Goal: Information Seeking & Learning: Learn about a topic

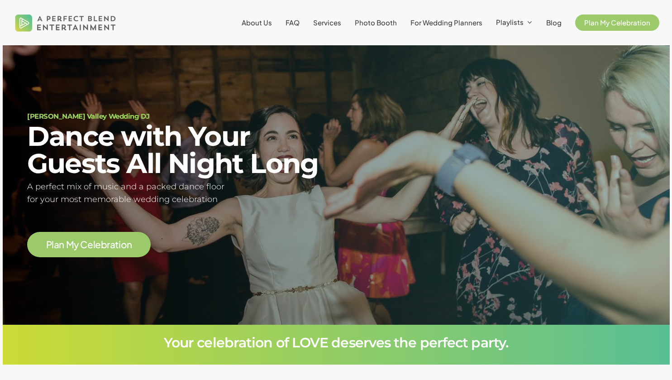
scroll to position [51, 0]
click at [300, 20] on span "FAQ" at bounding box center [293, 22] width 14 height 9
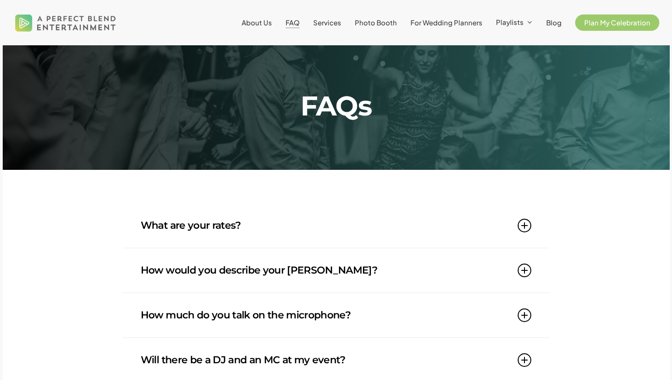
click at [402, 231] on link "What are your rates?" at bounding box center [336, 225] width 391 height 44
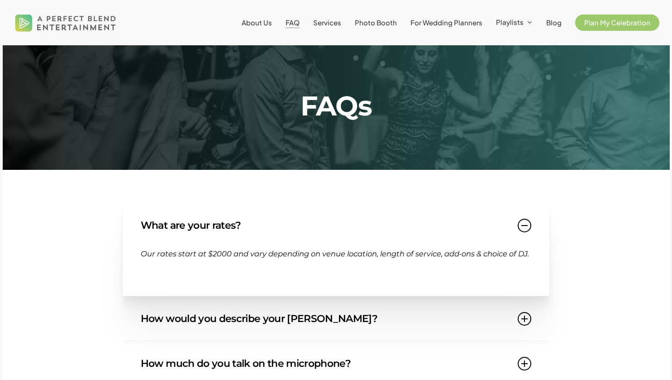
click at [402, 231] on link "What are your rates?" at bounding box center [336, 225] width 391 height 44
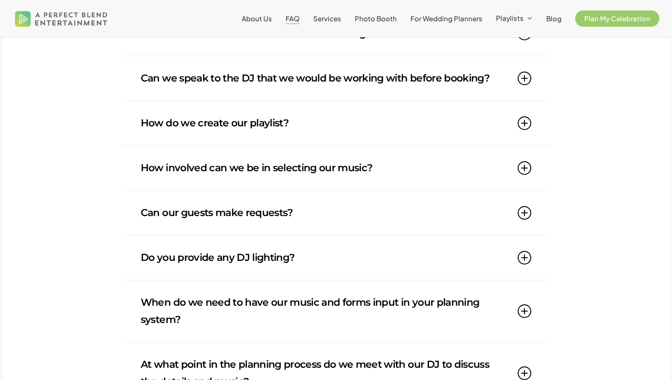
scroll to position [330, 0]
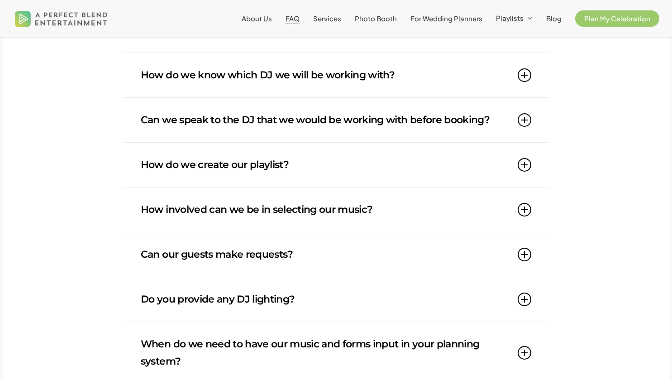
click at [360, 77] on link "How do we know which DJ we will be working with?" at bounding box center [336, 75] width 391 height 44
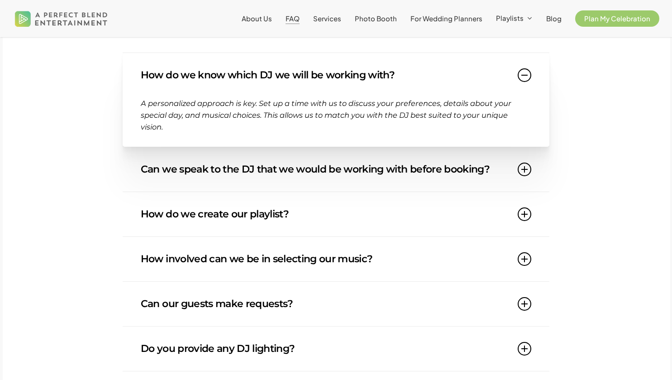
click at [360, 77] on link "How do we know which DJ we will be working with?" at bounding box center [336, 75] width 391 height 44
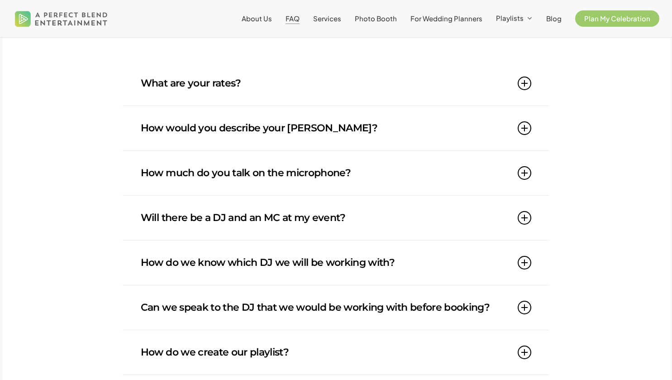
scroll to position [141, 0]
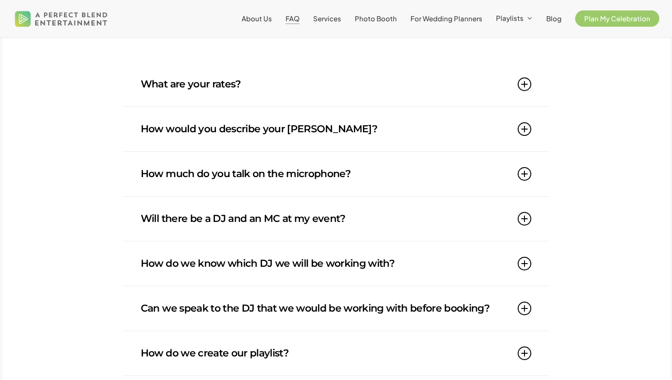
click at [281, 132] on link "How would you describe your DJ style?" at bounding box center [336, 129] width 391 height 44
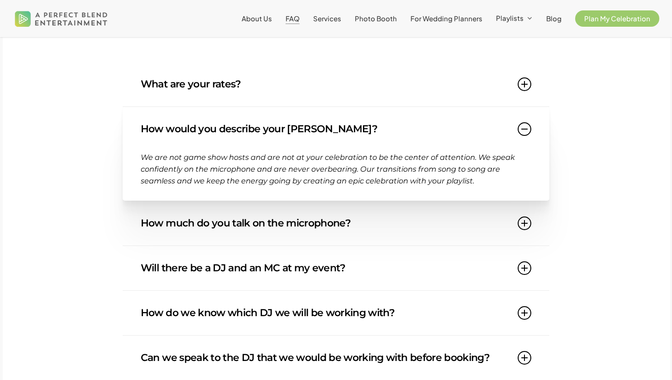
click at [281, 132] on link "How would you describe your DJ style?" at bounding box center [336, 129] width 391 height 44
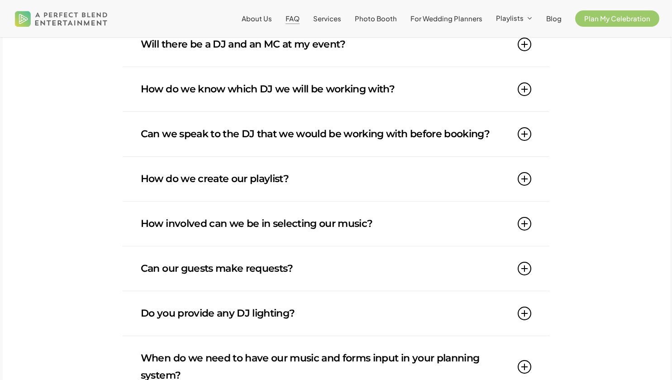
scroll to position [318, 0]
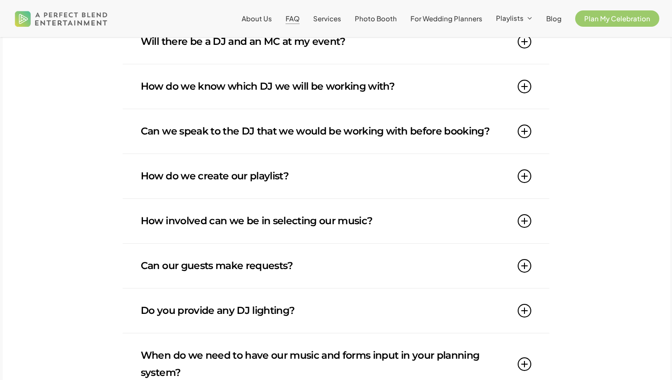
click at [270, 182] on link "How do we create our playlist?" at bounding box center [336, 176] width 391 height 44
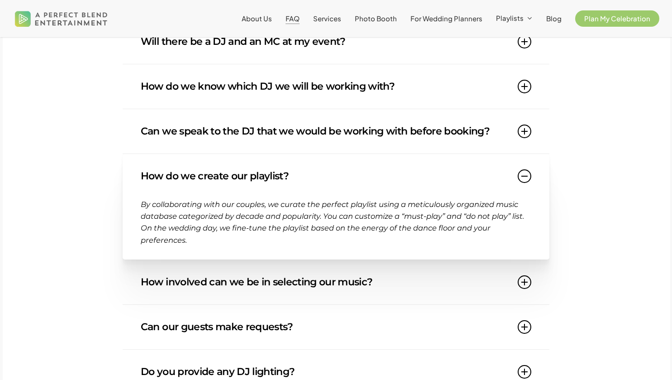
click at [270, 182] on link "How do we create our playlist?" at bounding box center [336, 176] width 391 height 44
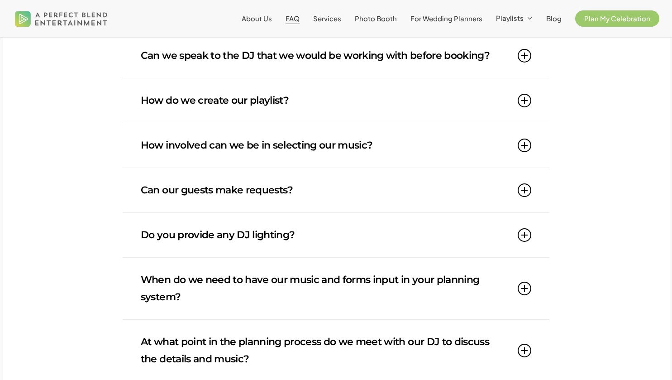
scroll to position [394, 0]
click at [263, 157] on link "How involved can we be in selecting our music?" at bounding box center [336, 145] width 391 height 44
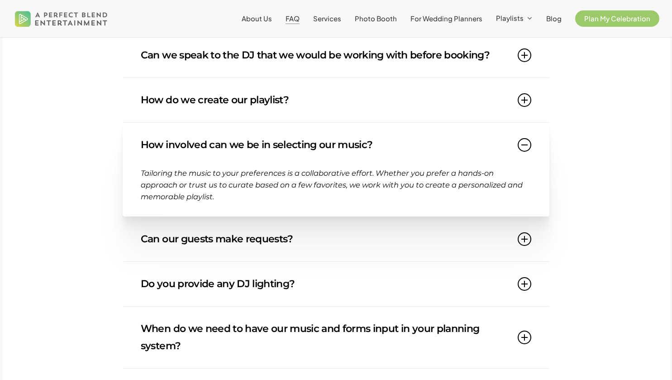
click at [263, 157] on link "How involved can we be in selecting our music?" at bounding box center [336, 145] width 391 height 44
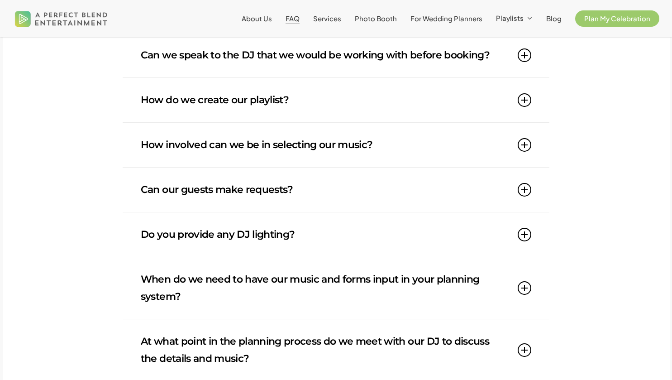
click at [254, 202] on link "Can our guests make requests?" at bounding box center [336, 190] width 391 height 44
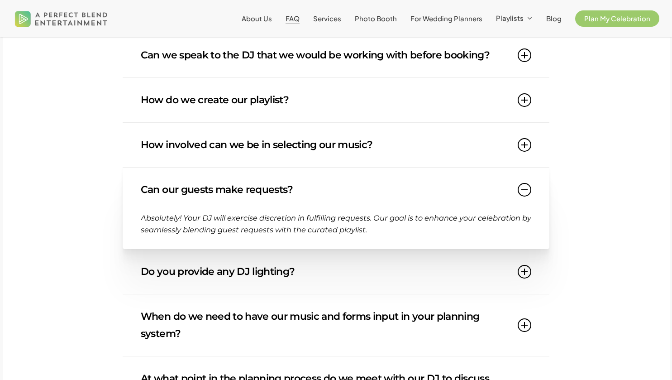
click at [254, 202] on link "Can our guests make requests?" at bounding box center [336, 190] width 391 height 44
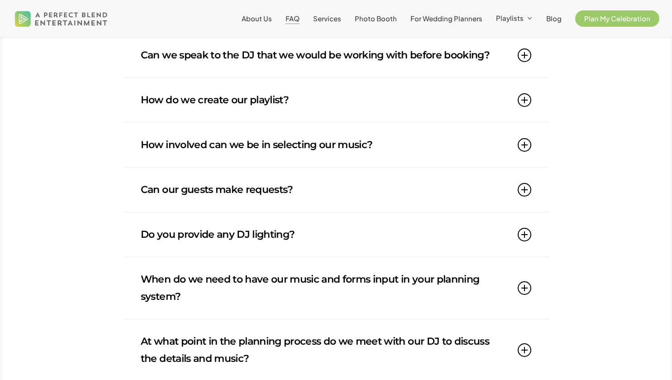
click at [240, 237] on link "Do you provide any DJ lighting?" at bounding box center [336, 234] width 391 height 44
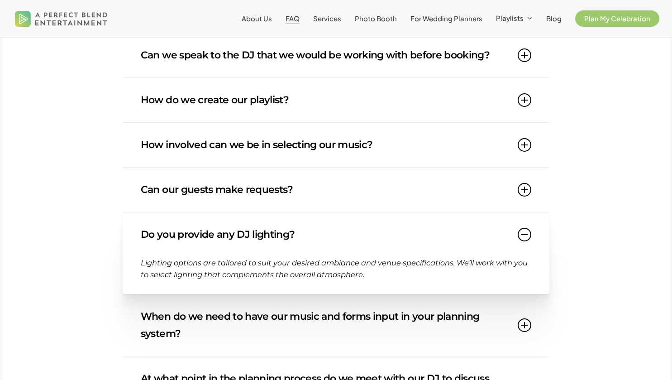
click at [240, 237] on link "Do you provide any DJ lighting?" at bounding box center [336, 234] width 391 height 44
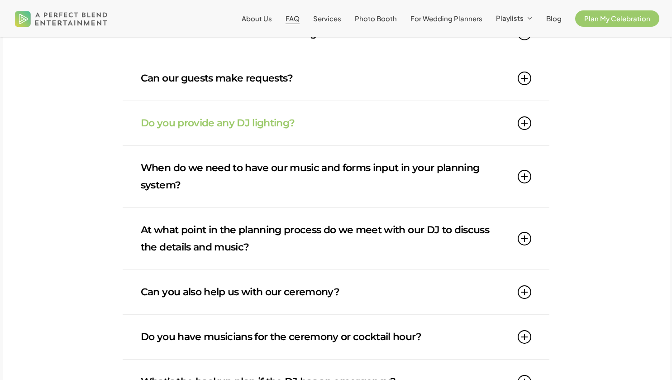
scroll to position [619, 0]
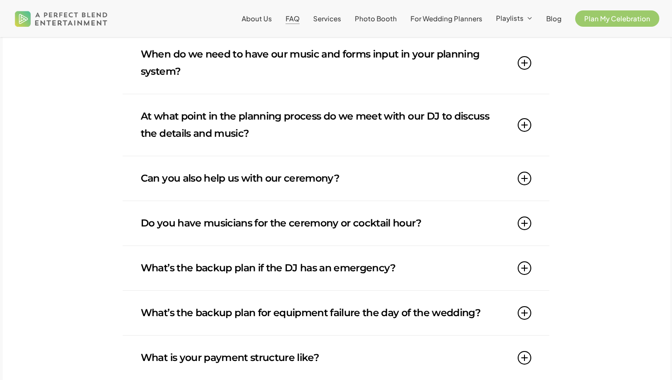
click at [182, 178] on link "Can you also help us with our ceremony?" at bounding box center [336, 178] width 391 height 44
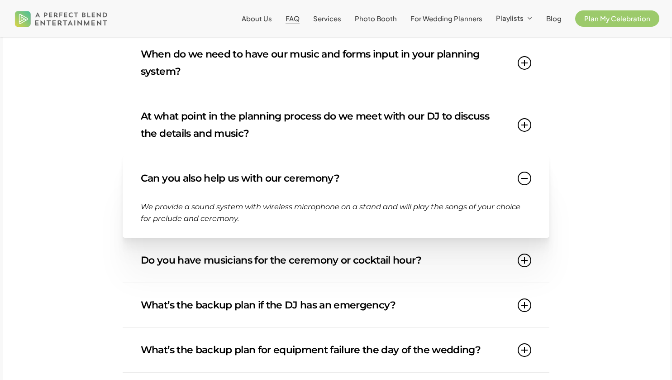
click at [182, 178] on link "Can you also help us with our ceremony?" at bounding box center [336, 178] width 391 height 44
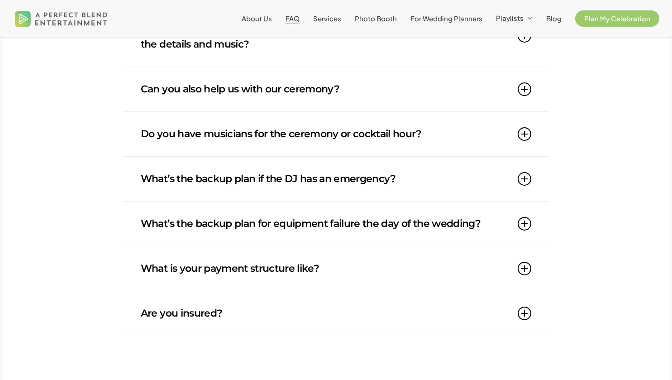
scroll to position [712, 0]
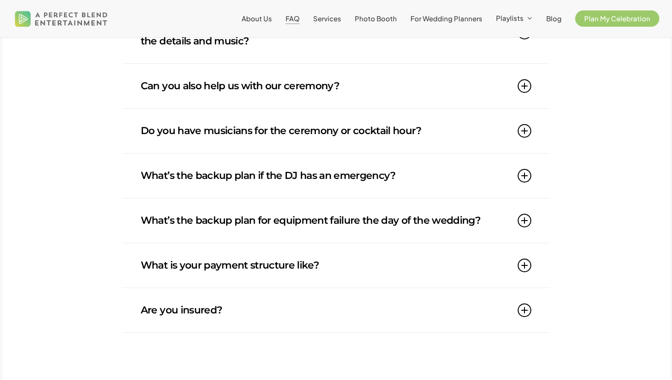
click at [212, 134] on link "Do you have musicians for the ceremony or cocktail hour?" at bounding box center [336, 131] width 391 height 44
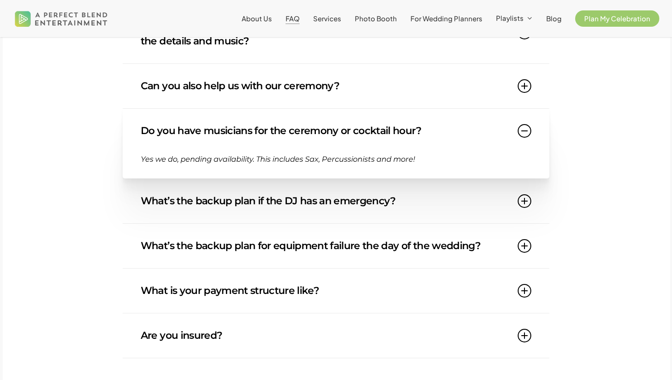
click at [212, 134] on link "Do you have musicians for the ceremony or cocktail hour?" at bounding box center [336, 131] width 391 height 44
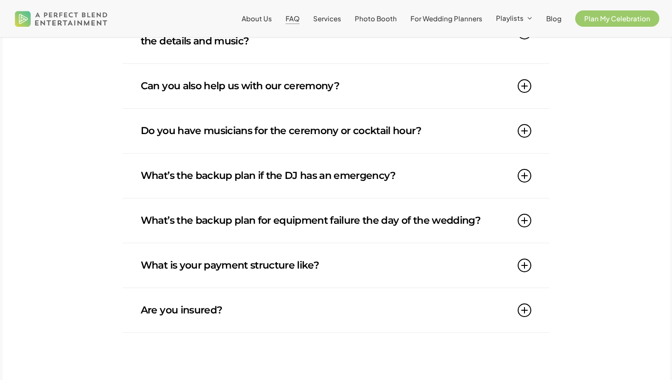
click at [211, 174] on link "What’s the backup plan if the DJ has an emergency?" at bounding box center [336, 176] width 391 height 44
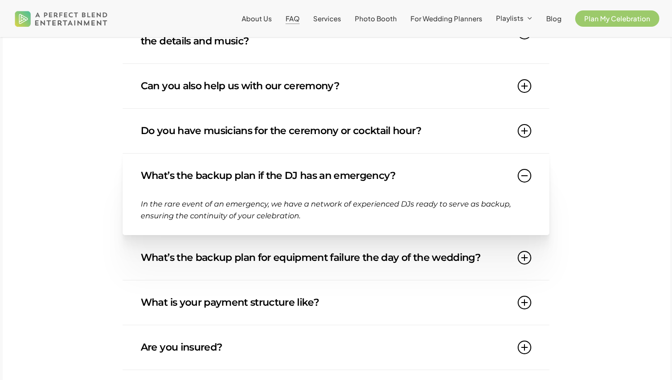
click at [211, 174] on link "What’s the backup plan if the DJ has an emergency?" at bounding box center [336, 176] width 391 height 44
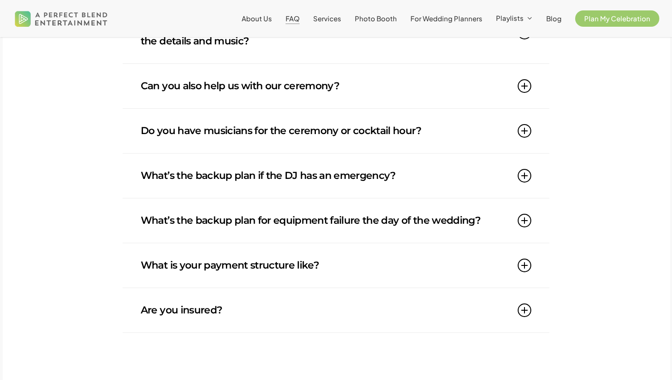
click at [217, 217] on link "What’s the backup plan for equipment failure the day of the wedding?" at bounding box center [336, 220] width 391 height 44
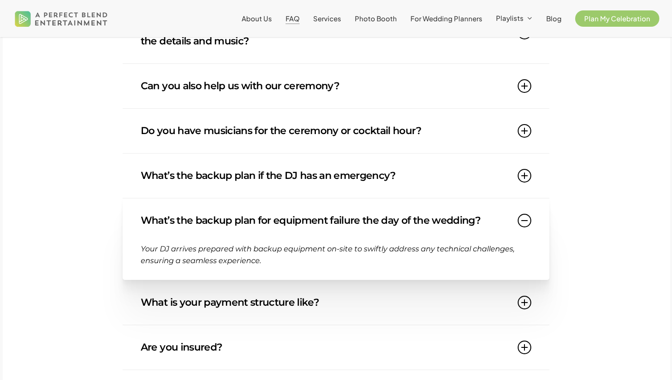
click at [217, 217] on link "What’s the backup plan for equipment failure the day of the wedding?" at bounding box center [336, 220] width 391 height 44
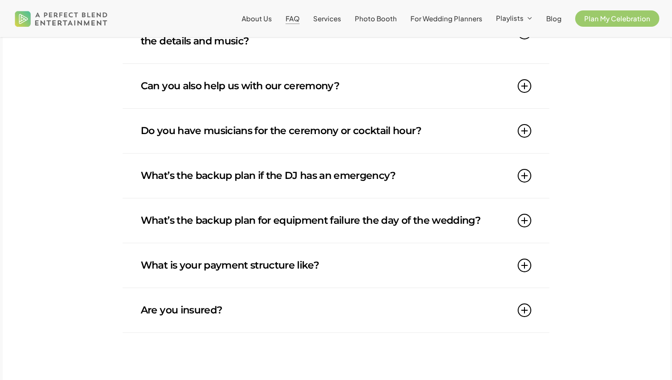
click at [216, 267] on link "What is your payment structure like?" at bounding box center [336, 265] width 391 height 44
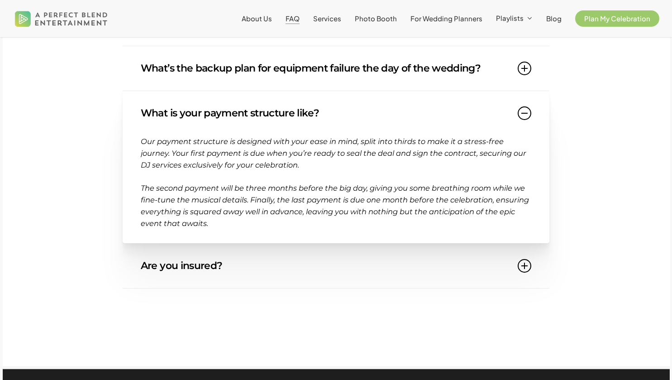
scroll to position [889, 0]
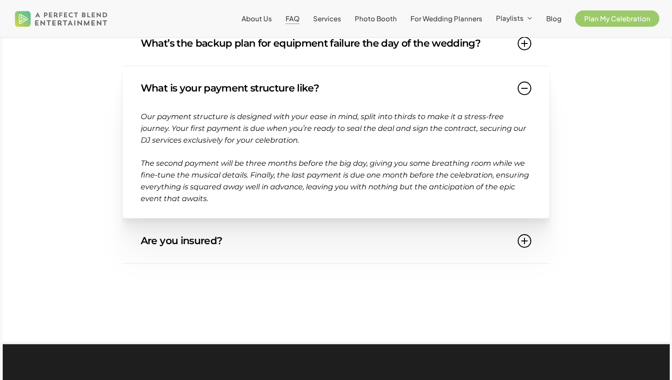
click at [247, 238] on link "Are you insured?" at bounding box center [336, 241] width 391 height 44
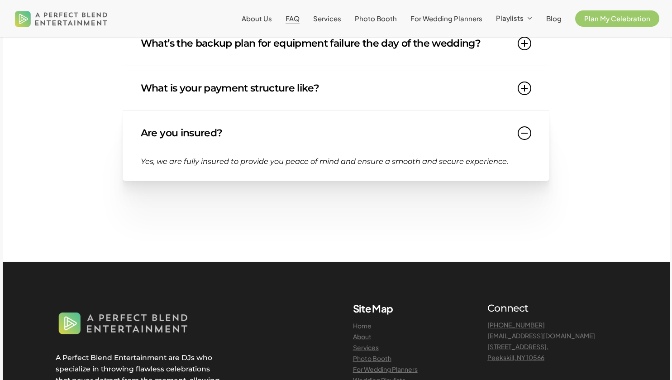
click at [283, 104] on link "What is your payment structure like?" at bounding box center [336, 88] width 391 height 44
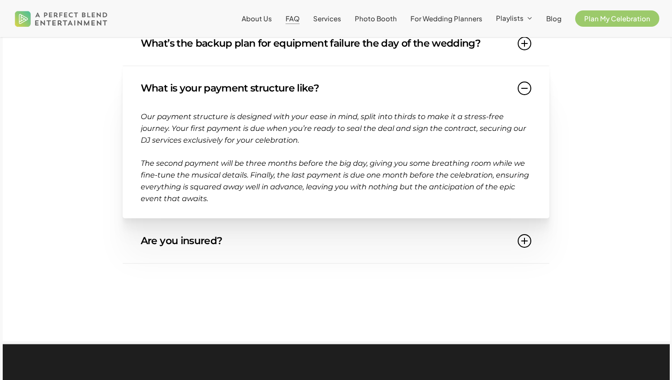
click at [202, 242] on link "Are you insured?" at bounding box center [336, 241] width 391 height 44
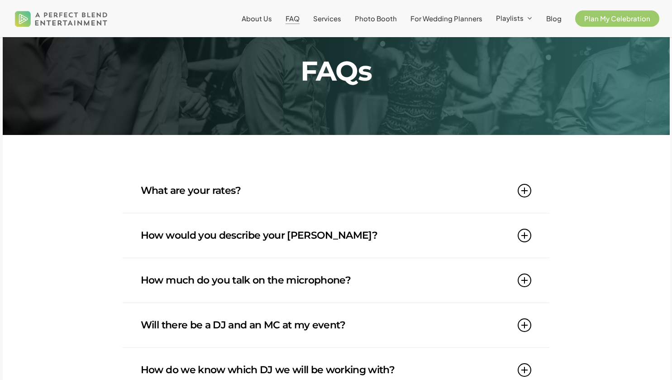
scroll to position [34, 0]
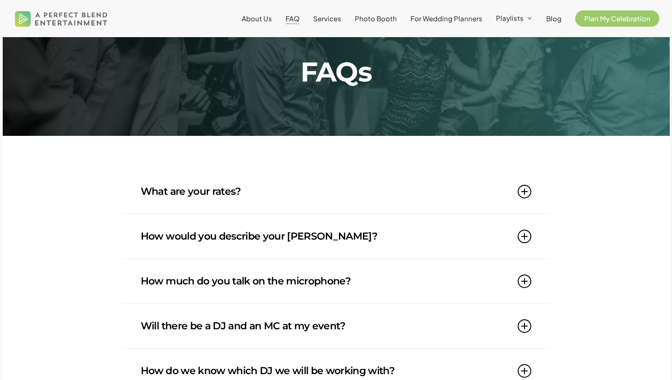
click at [201, 190] on link "What are your rates?" at bounding box center [336, 191] width 391 height 44
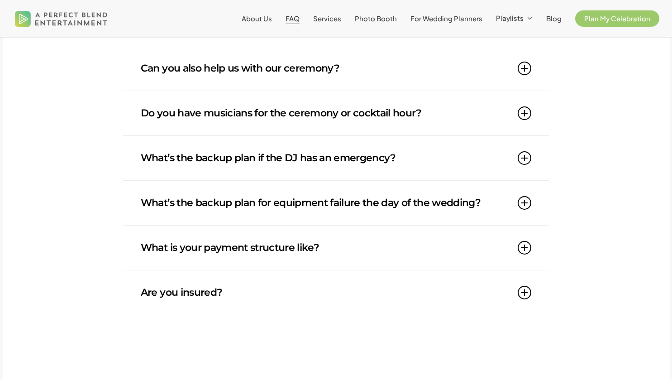
scroll to position [778, 0]
